Goal: Find specific page/section: Find specific page/section

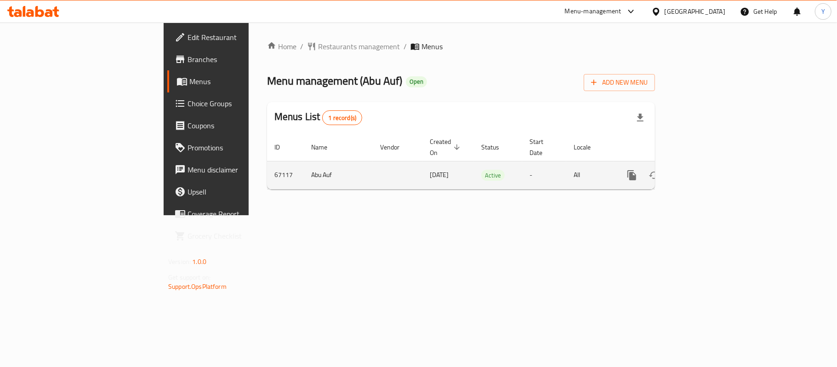
click at [709, 166] on link "enhanced table" at bounding box center [698, 175] width 22 height 22
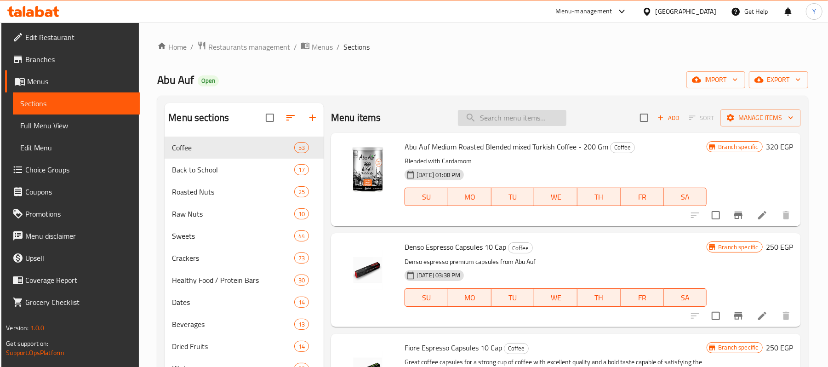
click at [503, 122] on input "search" at bounding box center [512, 118] width 108 height 16
paste input "Peanuts pastry weight"
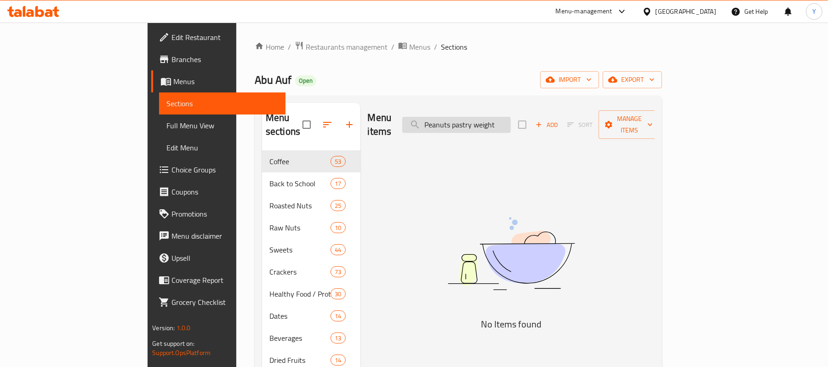
click at [511, 121] on input "Peanuts pastry weight" at bounding box center [456, 125] width 108 height 16
click at [510, 122] on input "Peanuts pastry" at bounding box center [456, 125] width 108 height 16
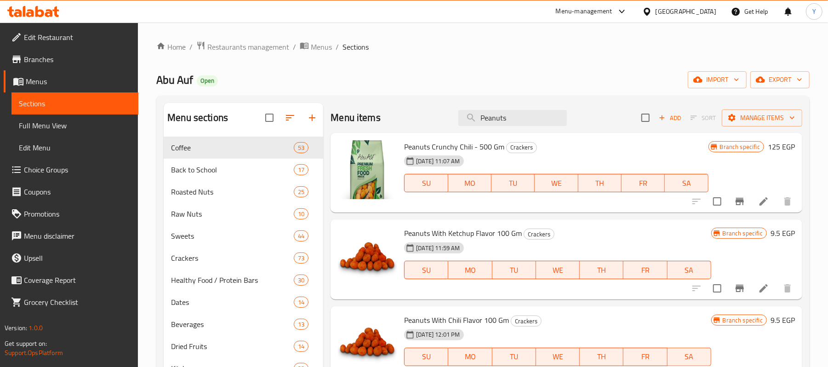
paste input "pastry weight"
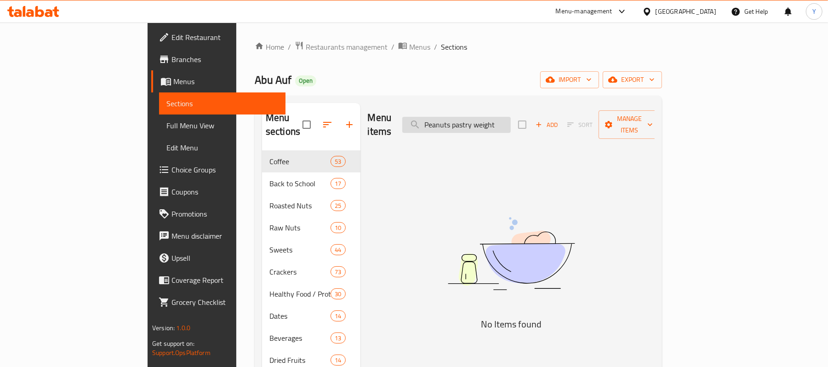
click at [493, 119] on input "Peanuts pastry weight" at bounding box center [456, 125] width 108 height 16
click at [511, 120] on input "pastry weight" at bounding box center [456, 125] width 108 height 16
click at [493, 119] on input "pastry" at bounding box center [456, 125] width 108 height 16
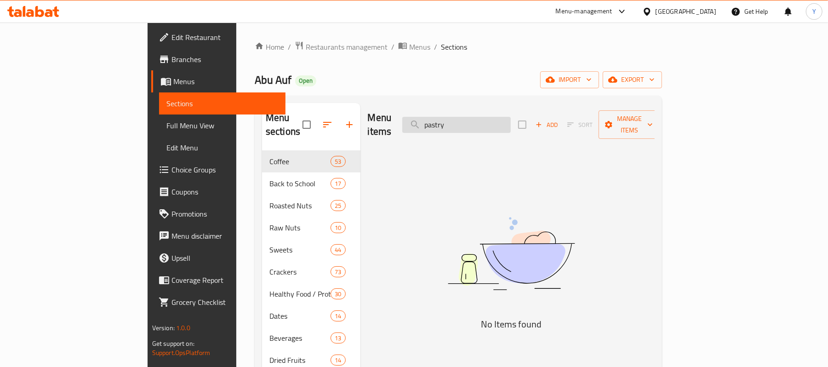
click at [493, 119] on input "pastry" at bounding box center [456, 125] width 108 height 16
click at [517, 127] on div "Menu items pastry Add Sort Manage items" at bounding box center [511, 125] width 287 height 44
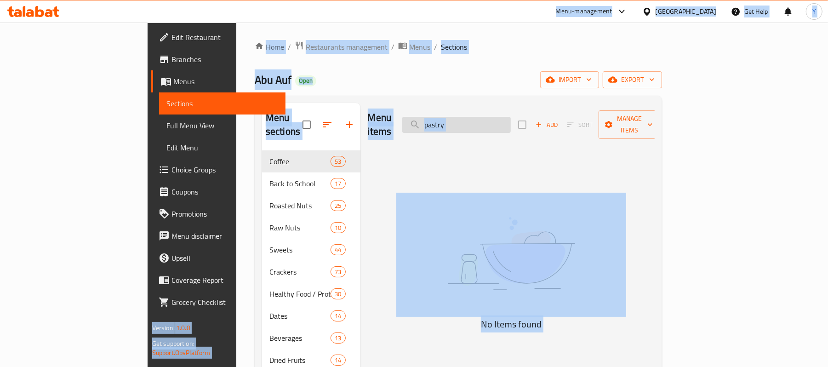
click at [511, 117] on input "pastry" at bounding box center [456, 125] width 108 height 16
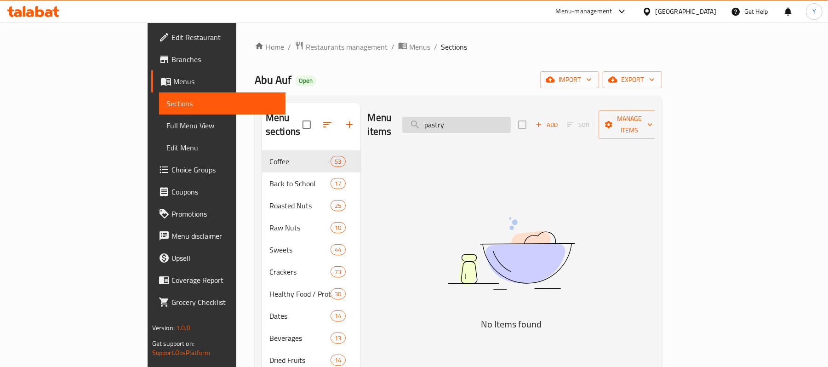
paste input "سودانى حلوانى"
click at [511, 119] on input "سودانى حلوانى" at bounding box center [456, 125] width 108 height 16
click at [511, 119] on input "حلوانى" at bounding box center [456, 125] width 108 height 16
type input "حلوان"
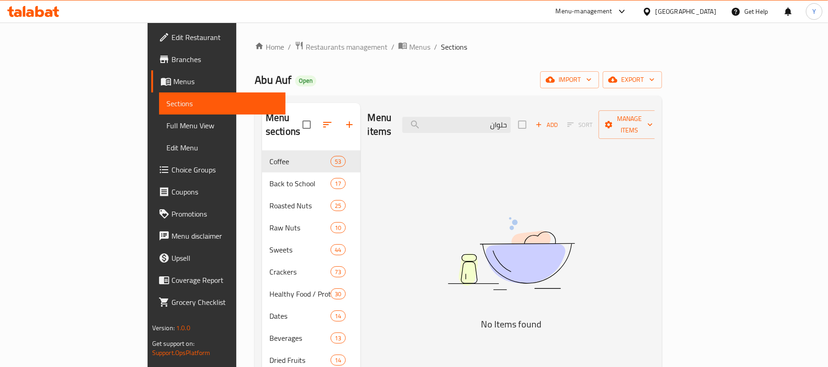
click at [171, 54] on span "Branches" at bounding box center [224, 59] width 107 height 11
